Goal: Transaction & Acquisition: Purchase product/service

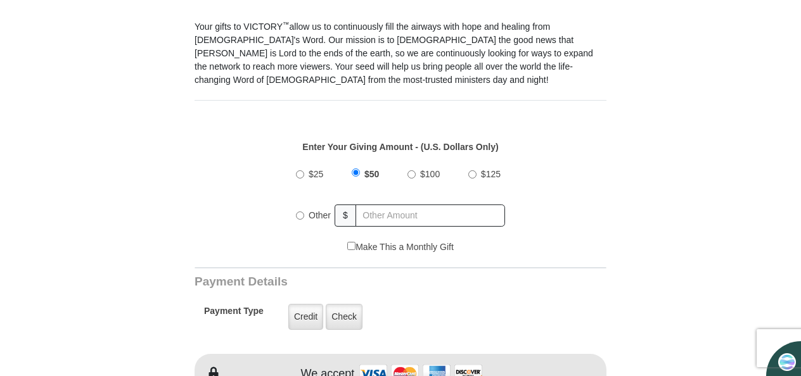
scroll to position [380, 0]
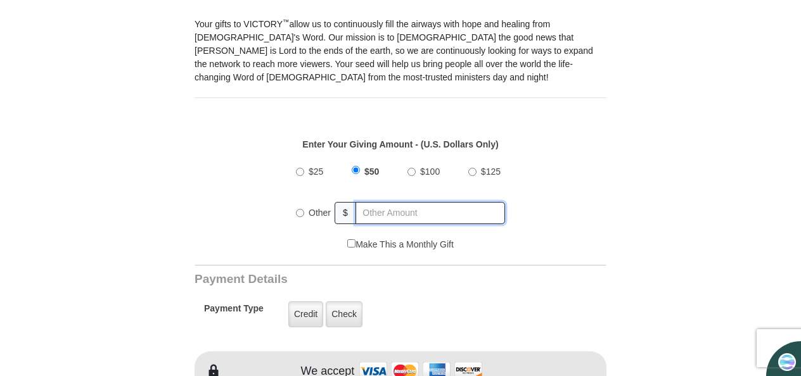
radio input "true"
click at [416, 205] on input "text" at bounding box center [431, 213] width 148 height 22
type input "200"
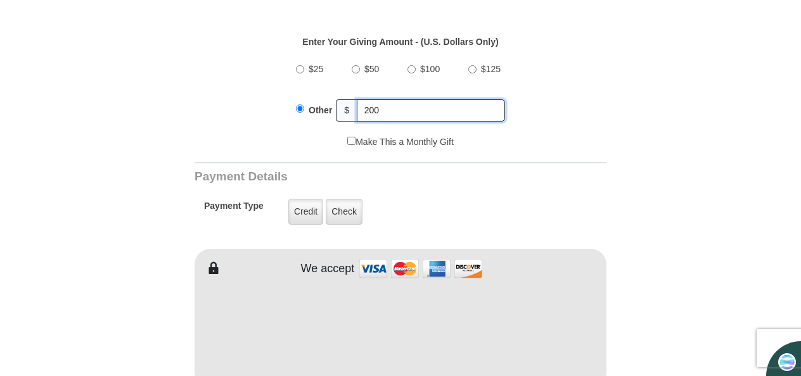
scroll to position [524, 0]
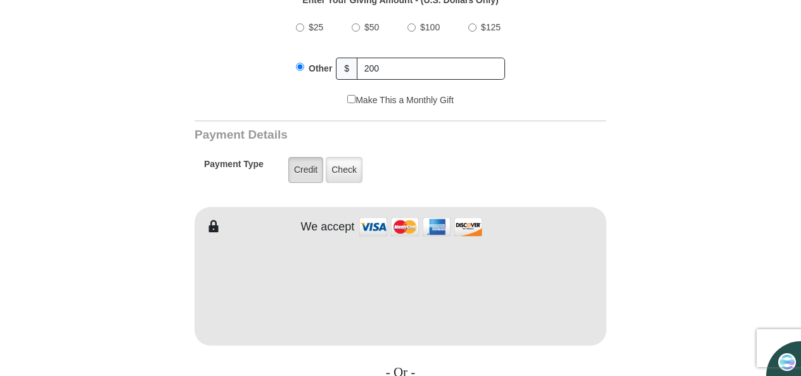
click at [313, 157] on label "Credit" at bounding box center [305, 170] width 35 height 26
click at [0, 0] on input "Credit" at bounding box center [0, 0] width 0 height 0
click at [610, 146] on form "VICTORY Channel Online Giving VICTORY Channel is a worldwide, on-air television…" at bounding box center [400, 276] width 722 height 1516
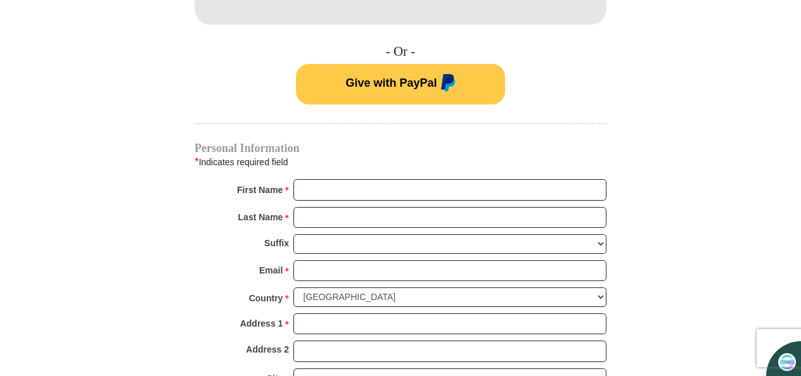
scroll to position [847, 0]
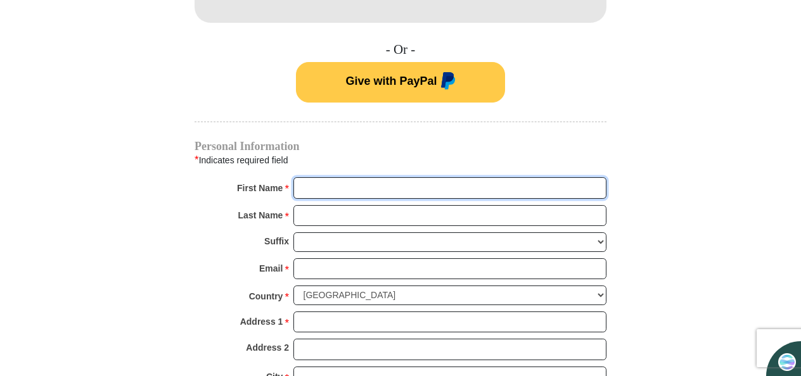
click at [428, 177] on input "First Name *" at bounding box center [449, 188] width 313 height 22
type input "[PERSON_NAME]"
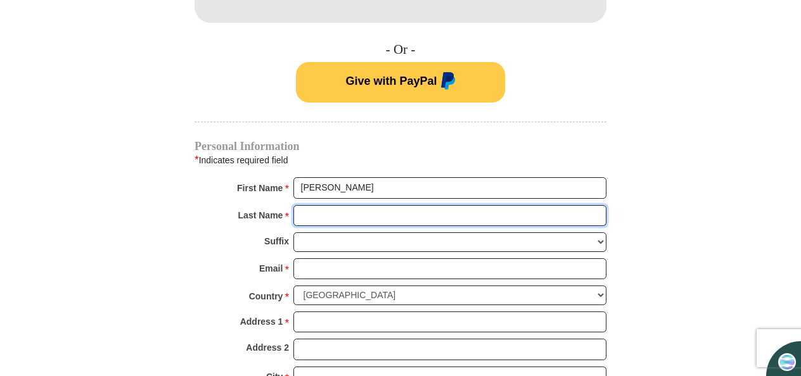
type input "[PERSON_NAME]"
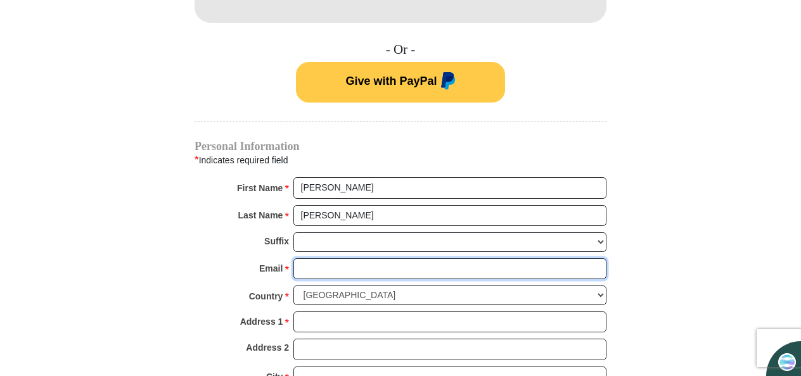
type input "[EMAIL_ADDRESS][DOMAIN_NAME]"
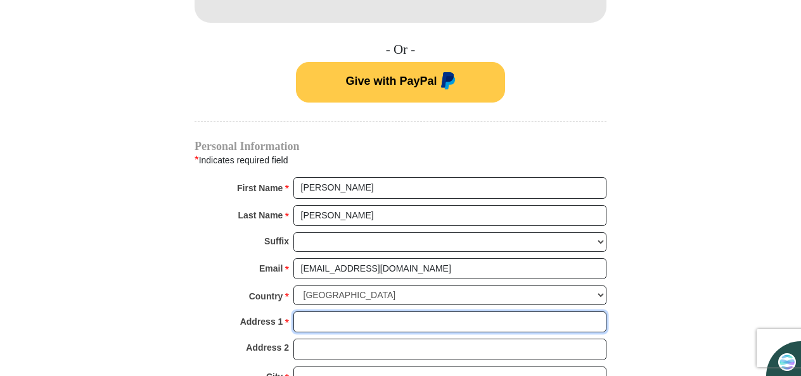
type input "[STREET_ADDRESS][PERSON_NAME]"
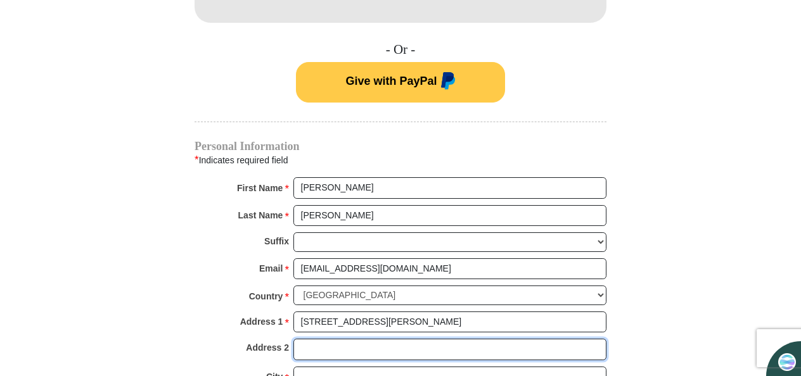
type input "19703 [PERSON_NAME][GEOGRAPHIC_DATA]"
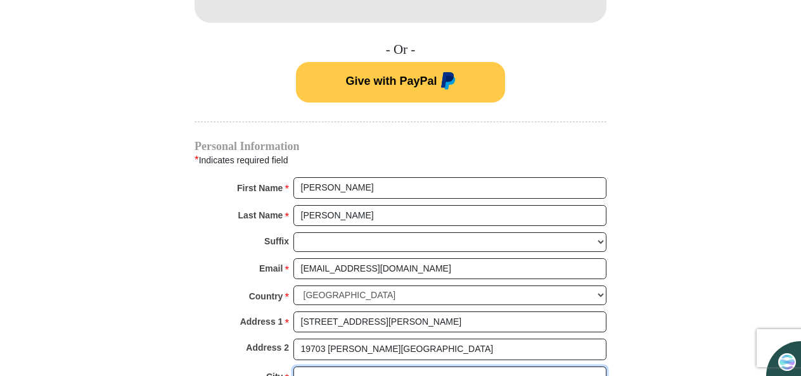
type input "Cypress"
select select "[GEOGRAPHIC_DATA]"
type input "77433"
type input "7026803472"
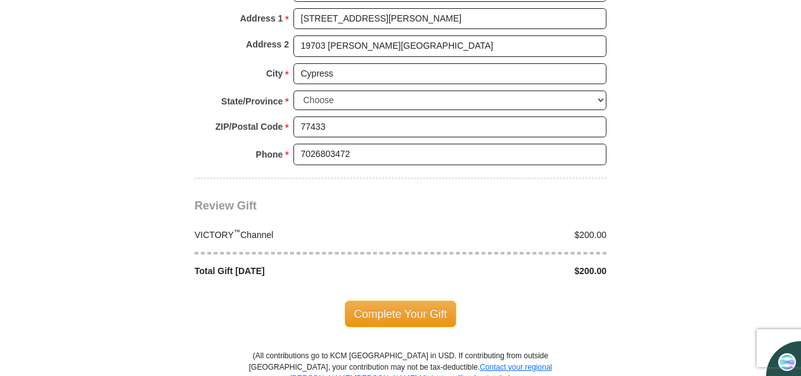
scroll to position [1153, 0]
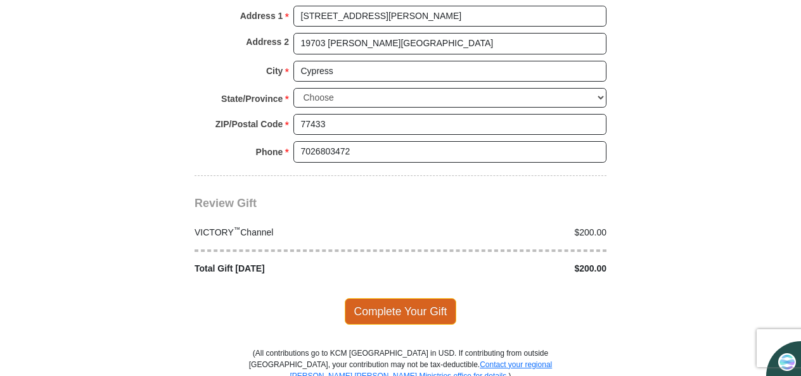
click at [422, 298] on span "Complete Your Gift" at bounding box center [401, 311] width 112 height 27
